Goal: Find specific page/section: Find specific page/section

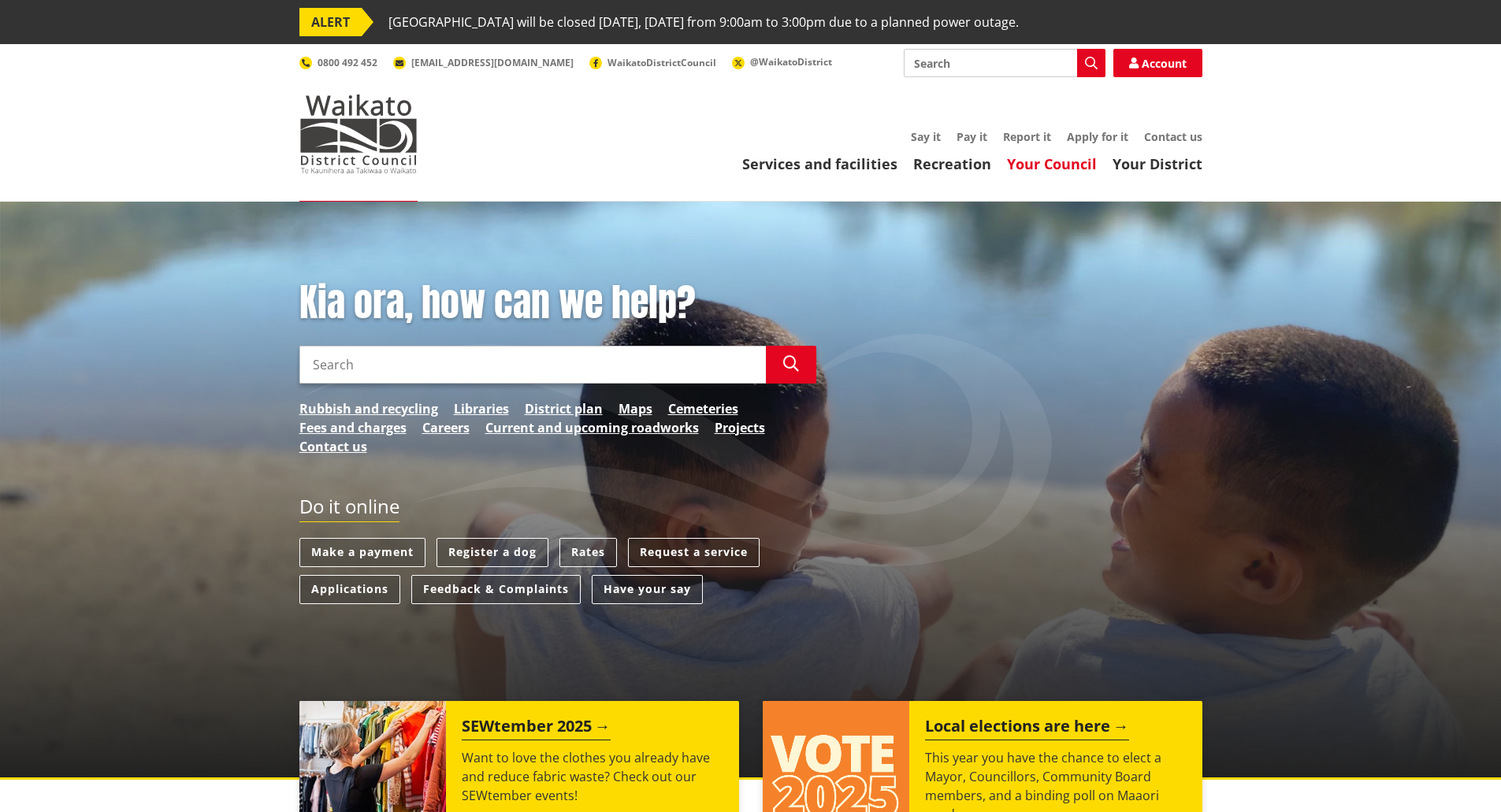
click at [1068, 166] on link "Your Council" at bounding box center [1051, 163] width 90 height 19
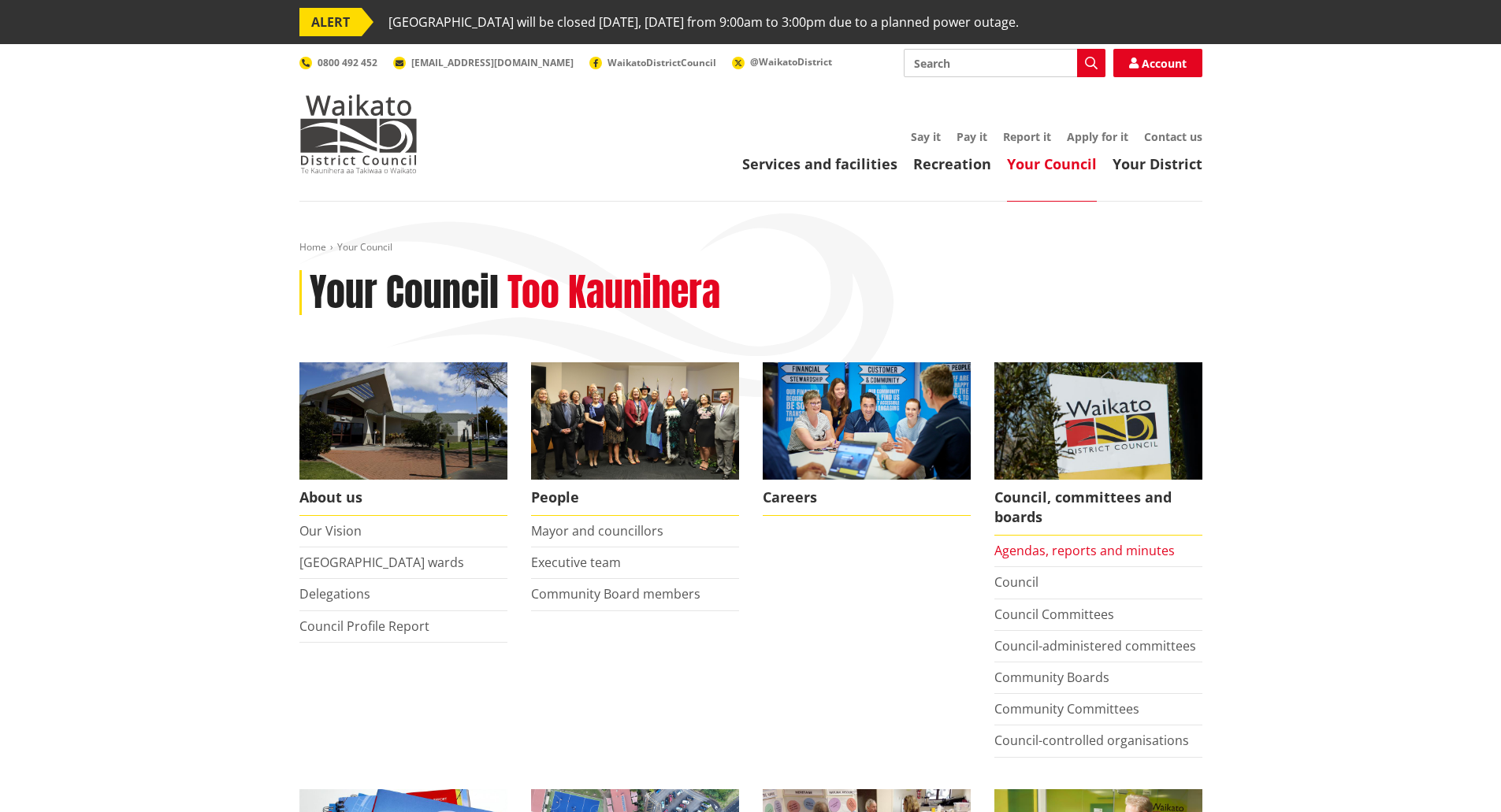
click at [1035, 546] on link "Agendas, reports and minutes" at bounding box center [1084, 549] width 181 height 17
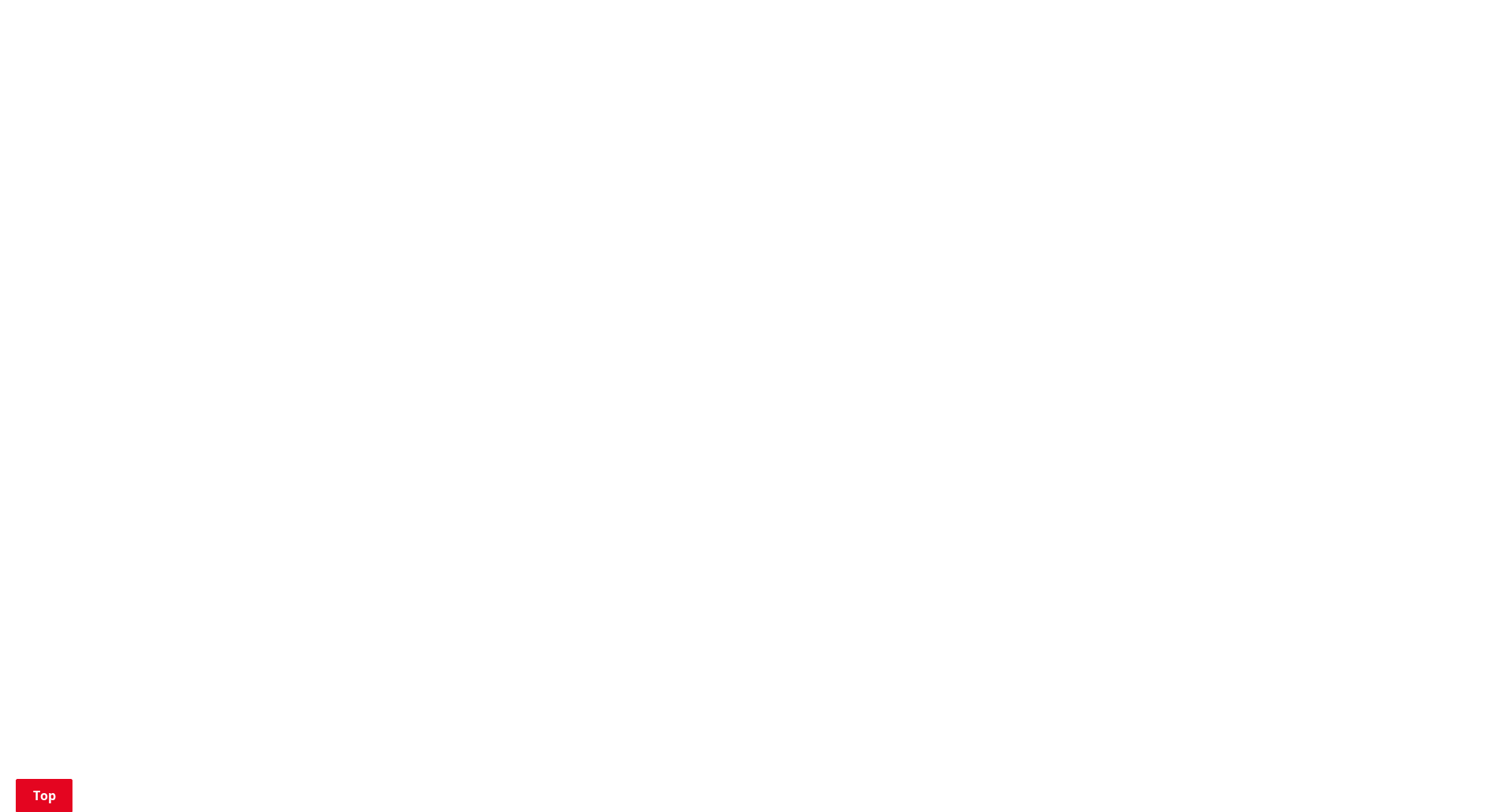
scroll to position [1338, 0]
